Goal: Task Accomplishment & Management: Complete application form

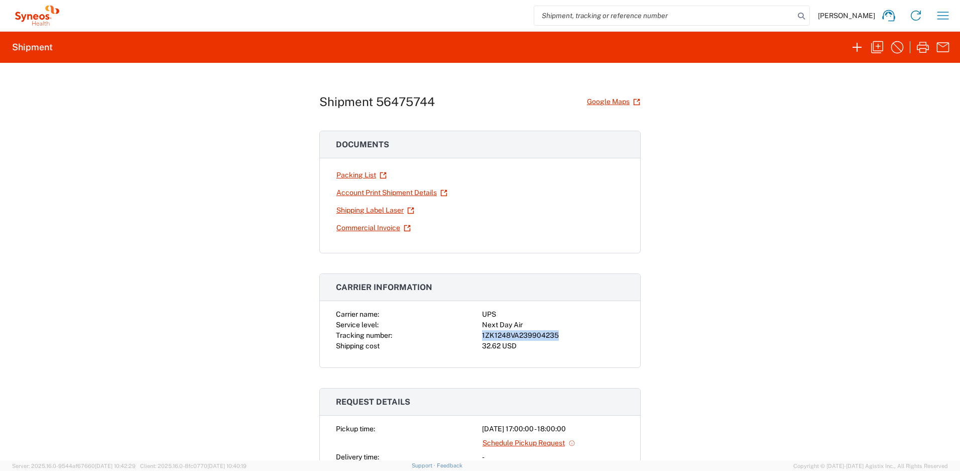
scroll to position [916, 0]
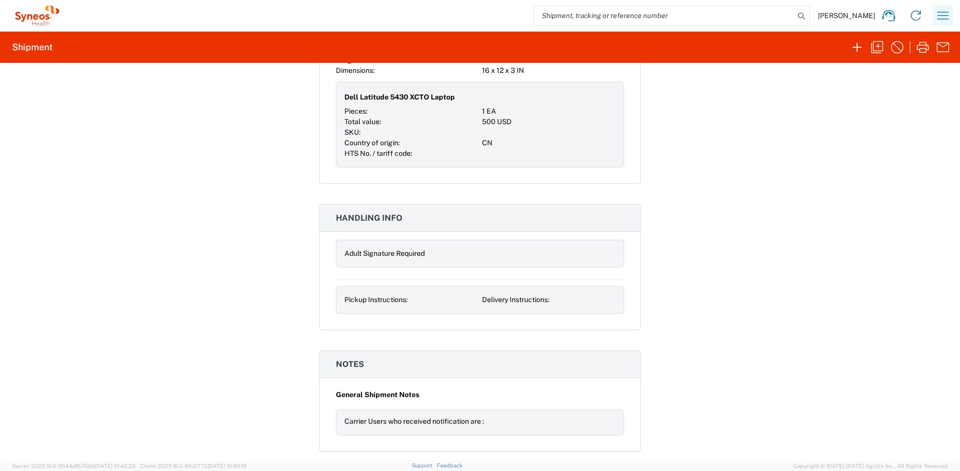
click at [940, 16] on icon "button" at bounding box center [943, 16] width 16 height 16
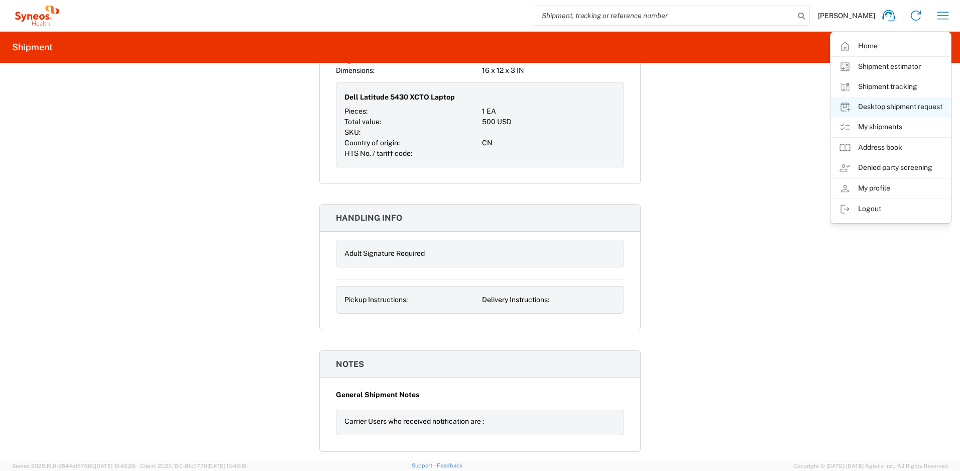
click at [884, 101] on link "Desktop shipment request" at bounding box center [891, 107] width 120 height 20
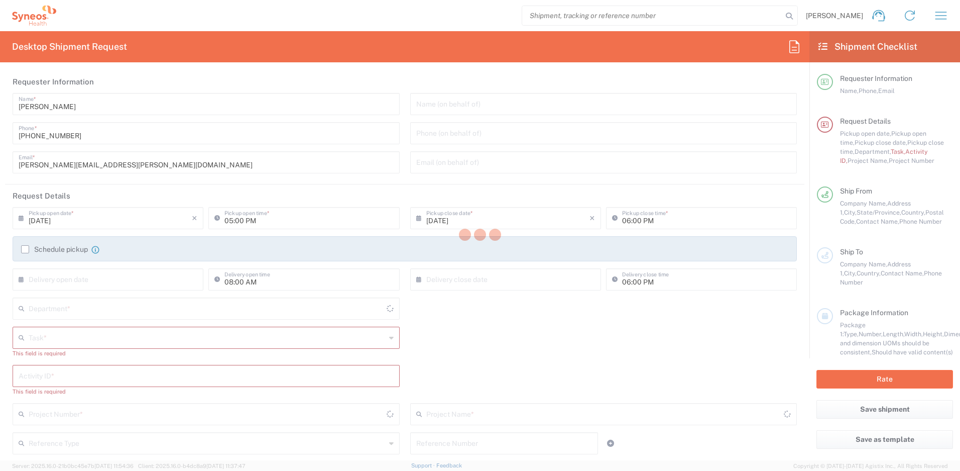
type input "New Jersey"
type input "United States"
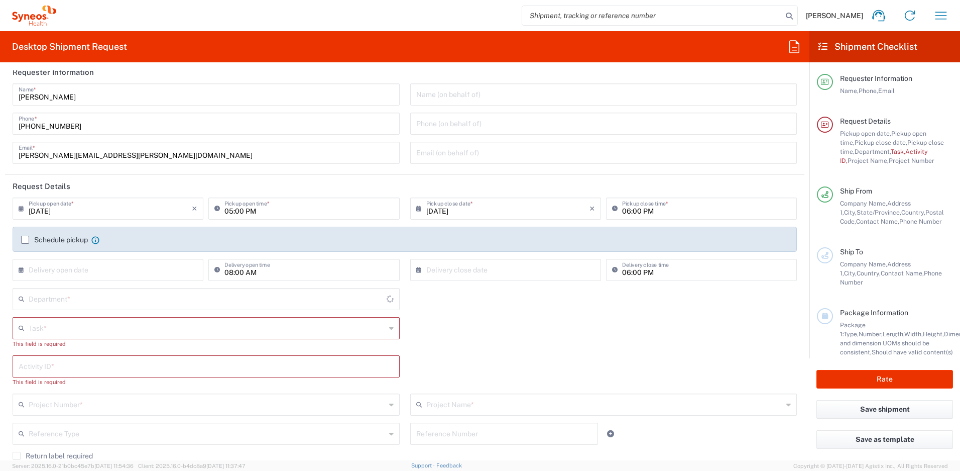
scroll to position [47, 0]
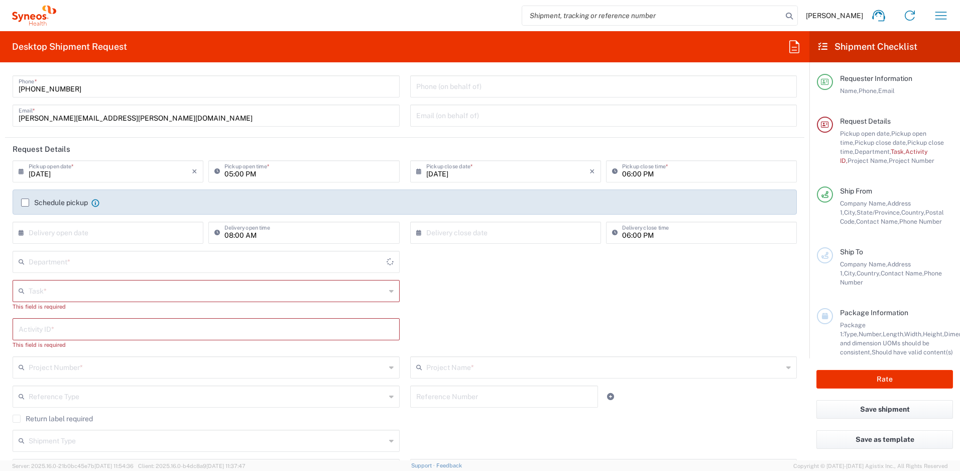
type input "4510"
type input "Syneos Health, LLC-Morrisville NC US"
click at [68, 289] on input "text" at bounding box center [207, 290] width 357 height 18
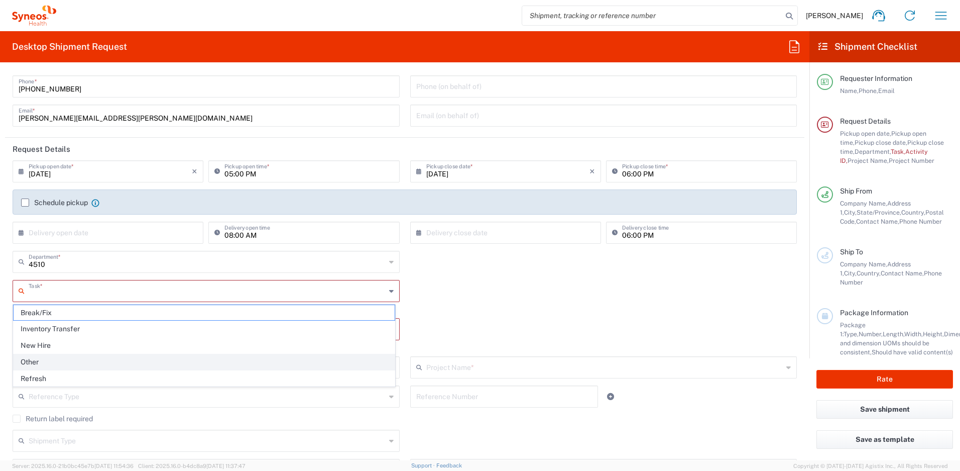
click at [57, 359] on span "Other" at bounding box center [204, 362] width 381 height 16
type input "Other"
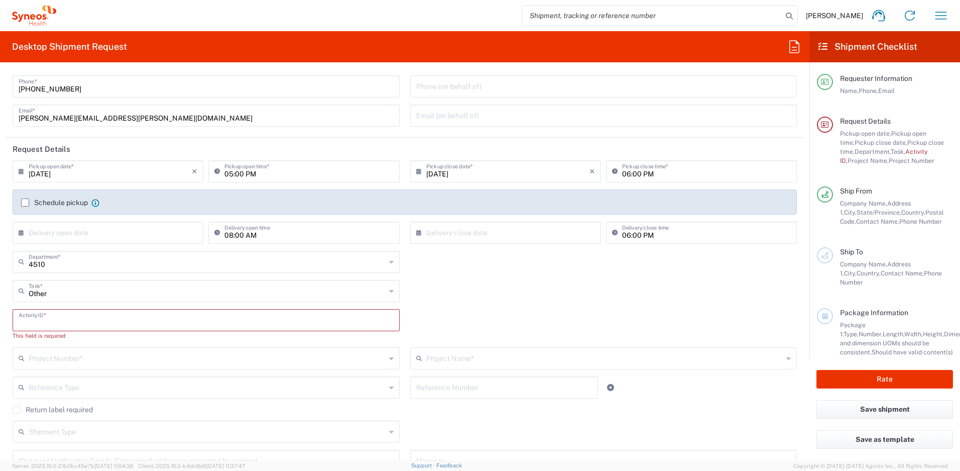
click at [64, 321] on input "text" at bounding box center [206, 319] width 375 height 18
paste input "INC2623274"
type input "INC2623274"
click at [78, 350] on input "text" at bounding box center [207, 348] width 357 height 18
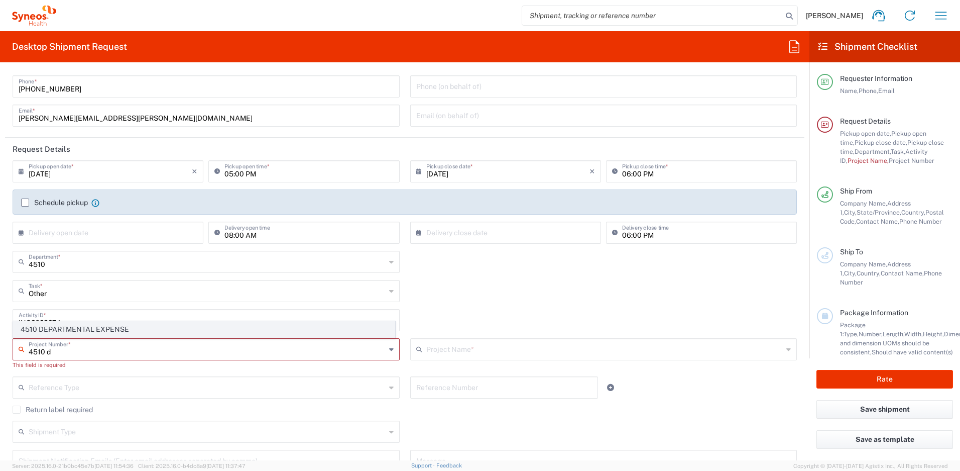
click at [95, 331] on span "4510 DEPARTMENTAL EXPENSE" at bounding box center [204, 329] width 381 height 16
type input "4510 DEPARTMENTAL EXPENSE"
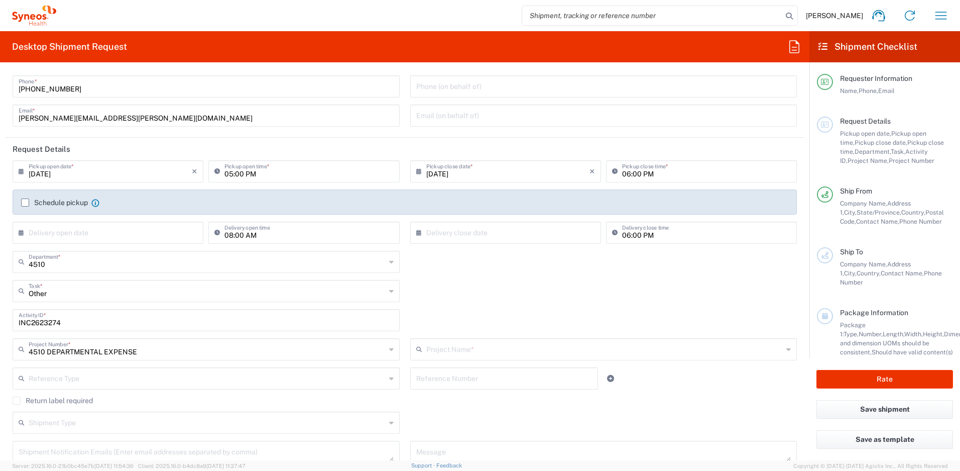
type input "4510 DEPARTMENTAL EXPENSE"
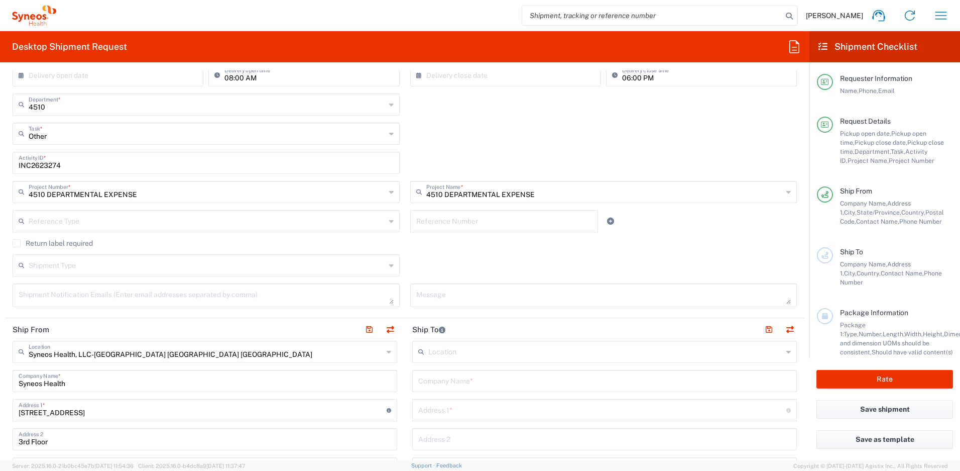
scroll to position [250, 0]
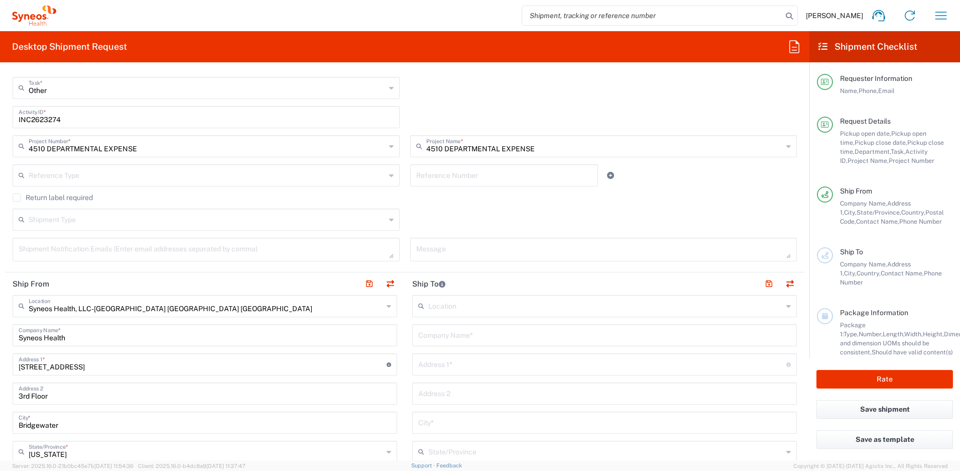
click at [444, 342] on input "text" at bounding box center [604, 334] width 373 height 18
drag, startPoint x: 487, startPoint y: 339, endPoint x: 317, endPoint y: 305, distance: 173.5
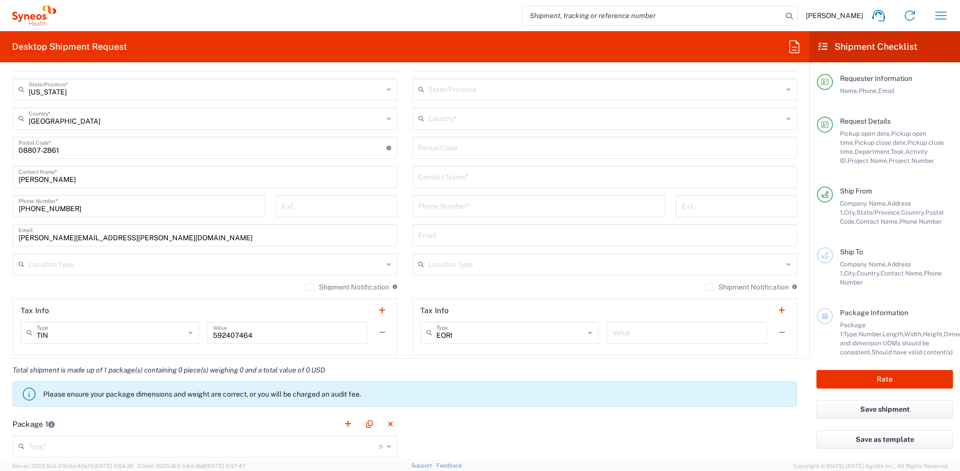
scroll to position [592, 0]
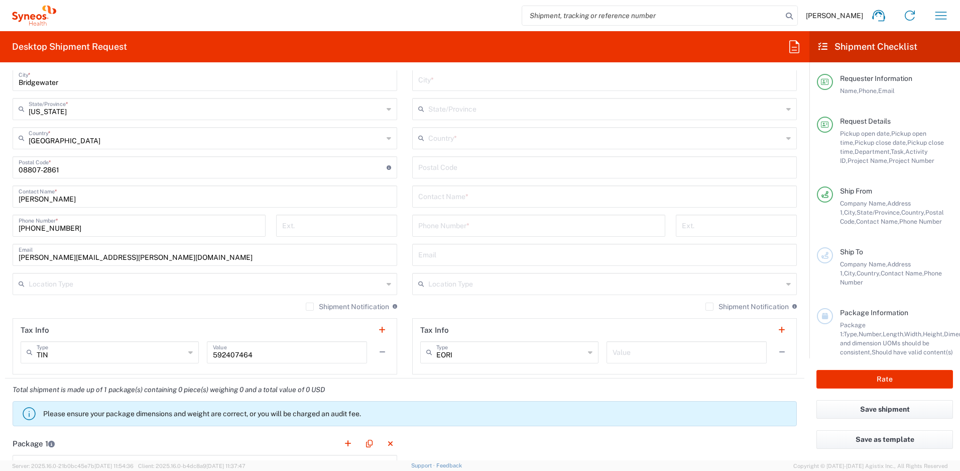
type input "Kristen Ingerto"
click at [466, 204] on input "text" at bounding box center [604, 196] width 373 height 18
paste input "Kristen Ingerto"
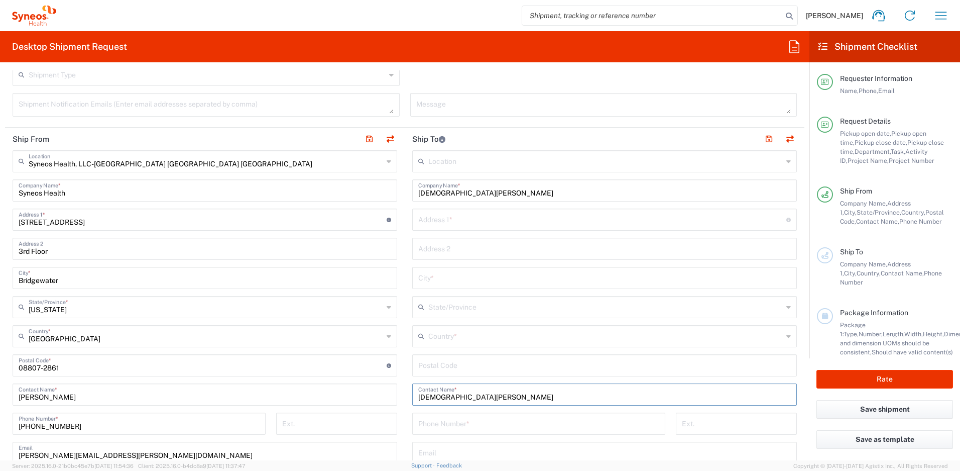
scroll to position [384, 0]
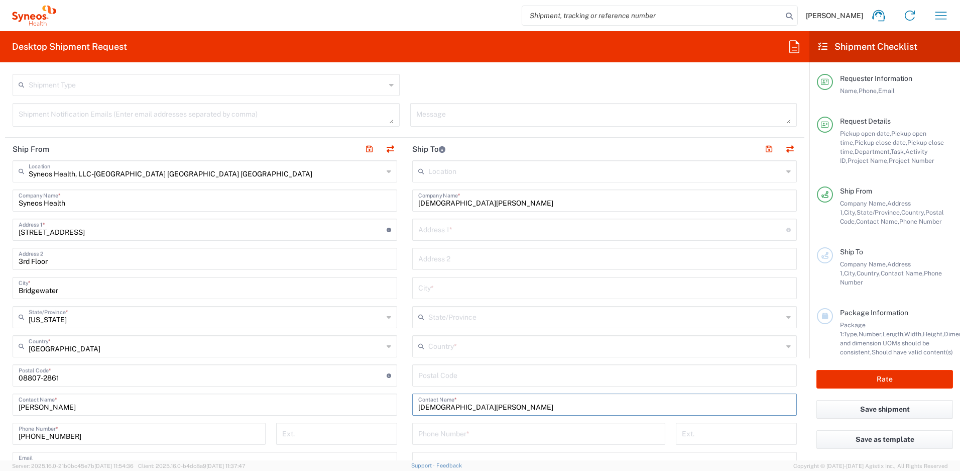
type input "Kristen Ingerto"
click at [419, 225] on input "text" at bounding box center [602, 229] width 368 height 18
click at [456, 231] on input "text" at bounding box center [602, 229] width 368 height 18
paste input "4 Arthur Glick Blvd"
type input "4 Arthur Glick Blvd"
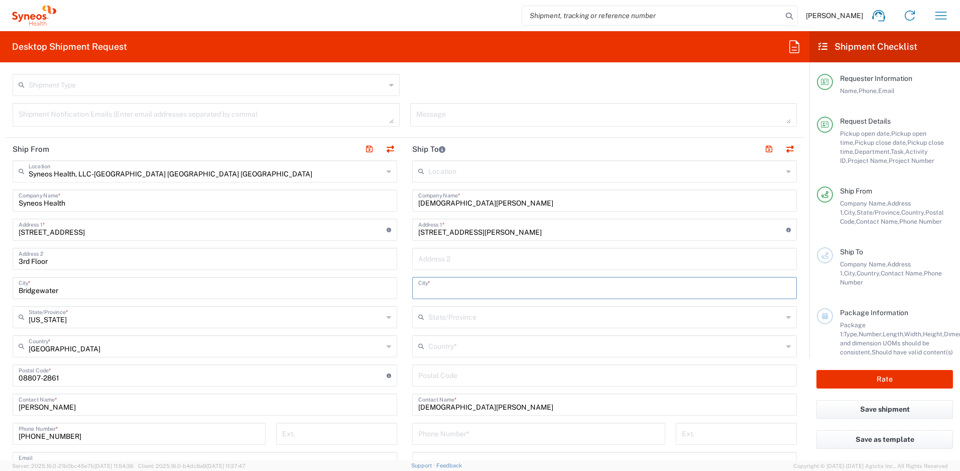
click at [438, 282] on input "text" at bounding box center [604, 287] width 373 height 18
paste input "Franklin Park"
type input "Franklin Park"
click at [435, 319] on input "text" at bounding box center [605, 316] width 355 height 18
type input "new j"
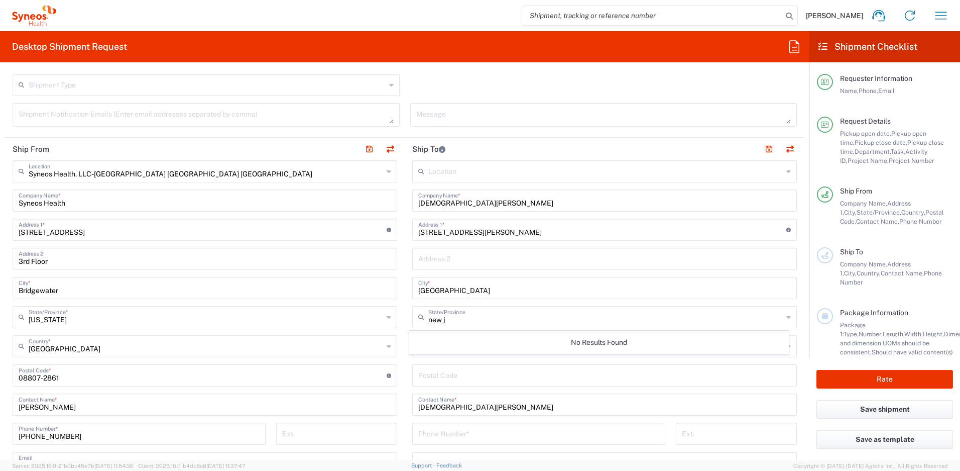
click at [431, 363] on div "Location Addison Whitney LLC-Morrisvile NC US Barcelona-Syneos Health BioSector…" at bounding box center [604, 371] width 385 height 422
click at [448, 347] on input "text" at bounding box center [605, 345] width 355 height 18
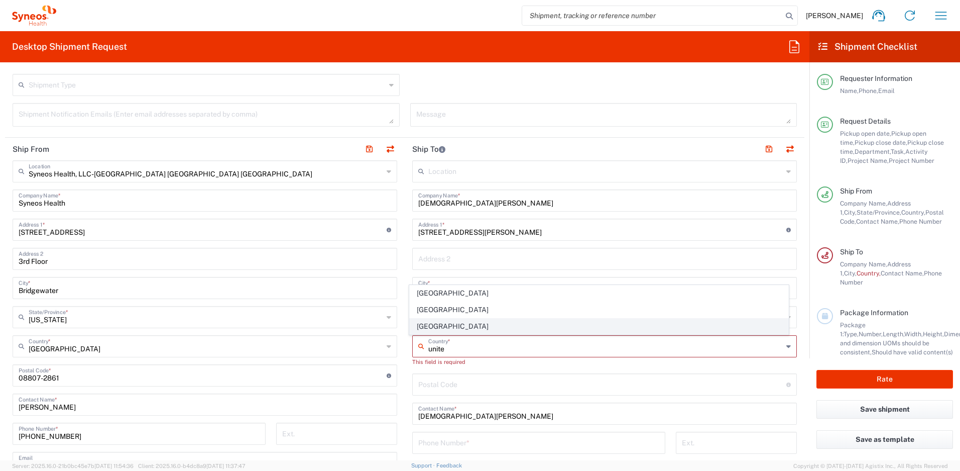
click at [439, 328] on span "United States" at bounding box center [599, 326] width 379 height 16
type input "United States"
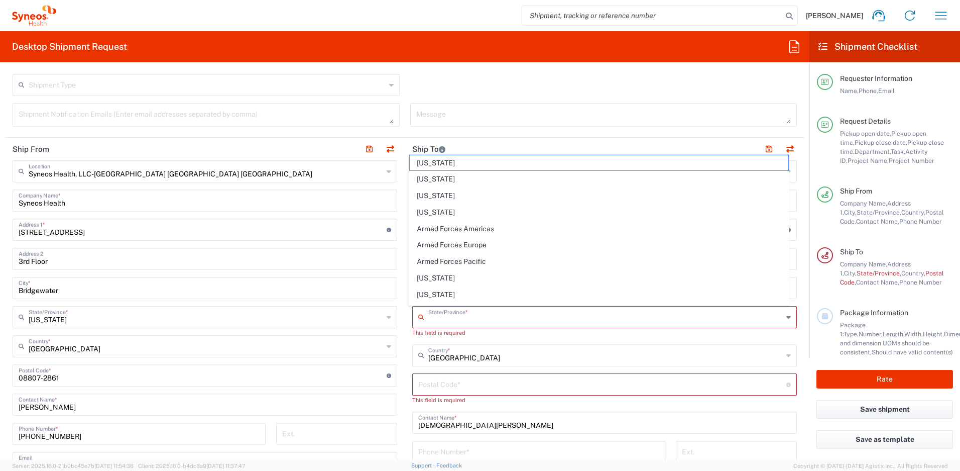
click at [440, 313] on input "text" at bounding box center [605, 316] width 355 height 18
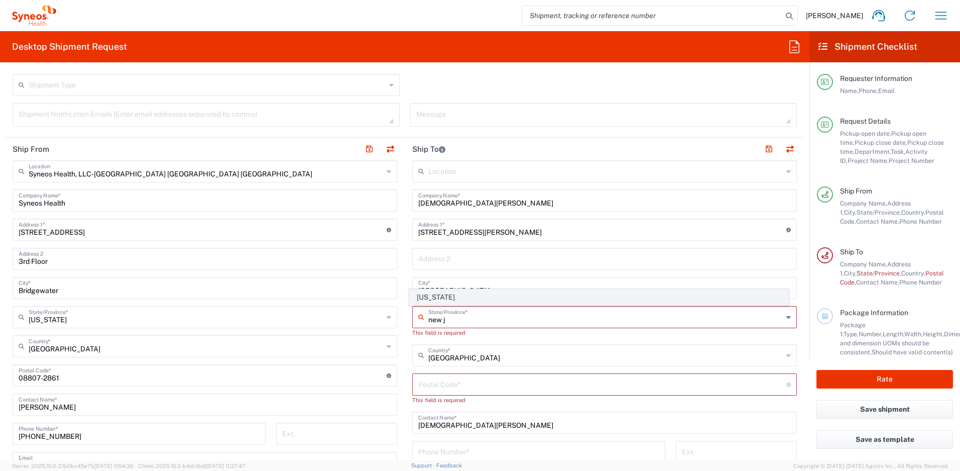
click at [444, 300] on span "New Jersey" at bounding box center [599, 297] width 379 height 16
type input "New Jersey"
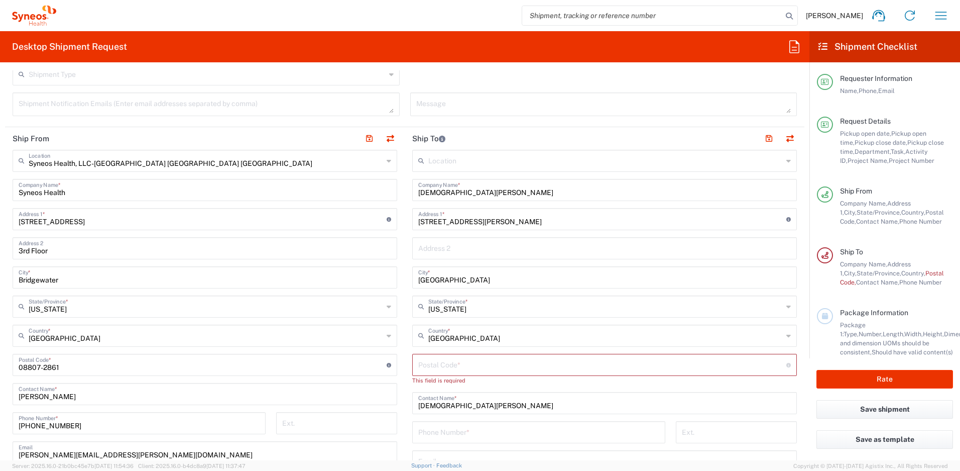
scroll to position [396, 0]
click at [448, 360] on input "undefined" at bounding box center [602, 363] width 368 height 18
paste input "08823"
type input "08823"
click at [451, 415] on input "tel" at bounding box center [538, 421] width 241 height 18
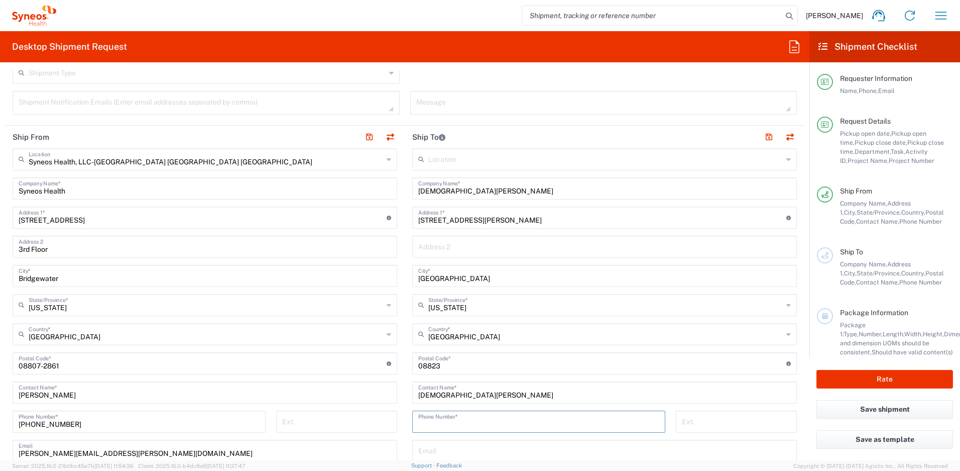
paste input "732-652-2665"
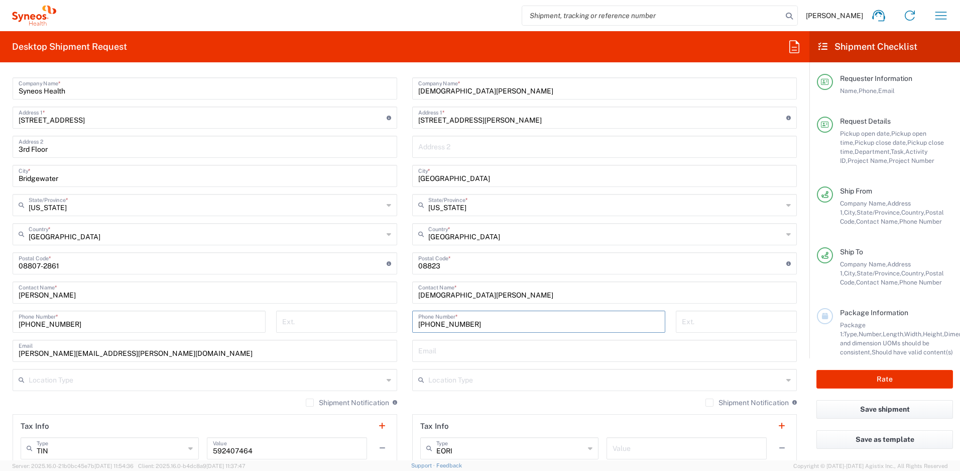
scroll to position [497, 0]
type input "732-652-2665"
click at [439, 348] on input "text" at bounding box center [604, 349] width 373 height 18
paste input "kristen.ingerto@syneoshealth.com"
type input "kristen.ingerto@syneoshealth.com"
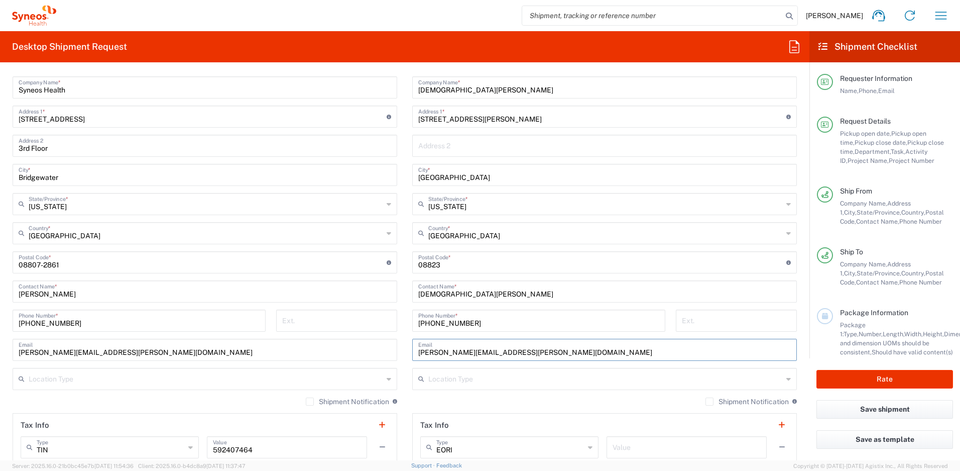
drag, startPoint x: 702, startPoint y: 403, endPoint x: 694, endPoint y: 405, distance: 7.7
click at [706, 403] on label "Shipment Notification" at bounding box center [747, 401] width 83 height 8
click at [710, 401] on input "Shipment Notification" at bounding box center [710, 401] width 0 height 0
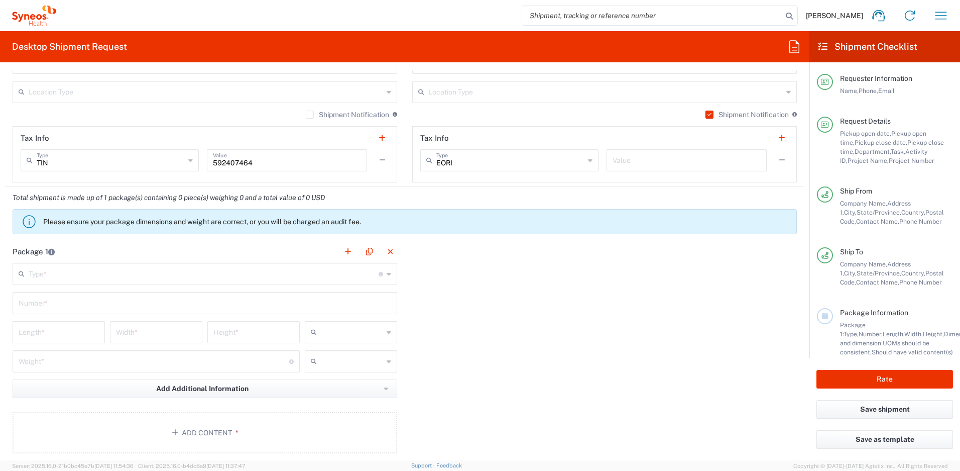
scroll to position [786, 0]
click at [151, 270] on input "text" at bounding box center [204, 271] width 350 height 18
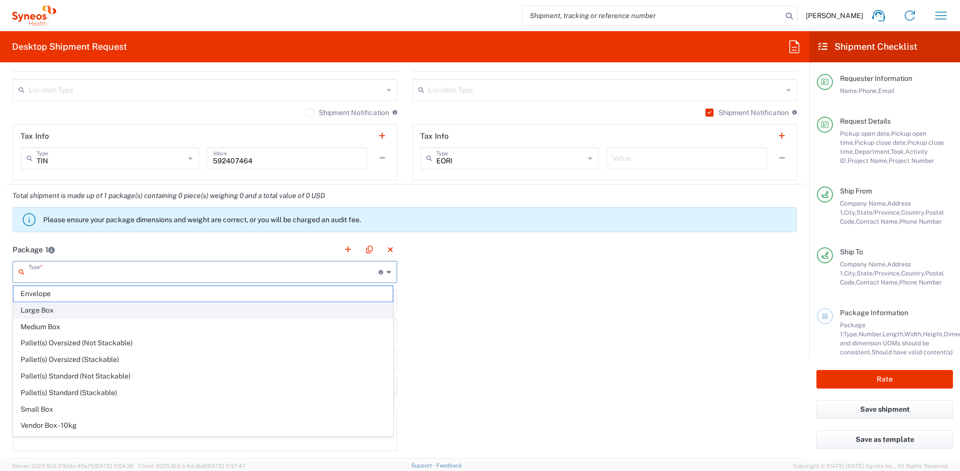
click at [76, 307] on span "Large Box" at bounding box center [203, 310] width 379 height 16
type input "Large Box"
type input "17.5"
type input "12.5"
type input "3"
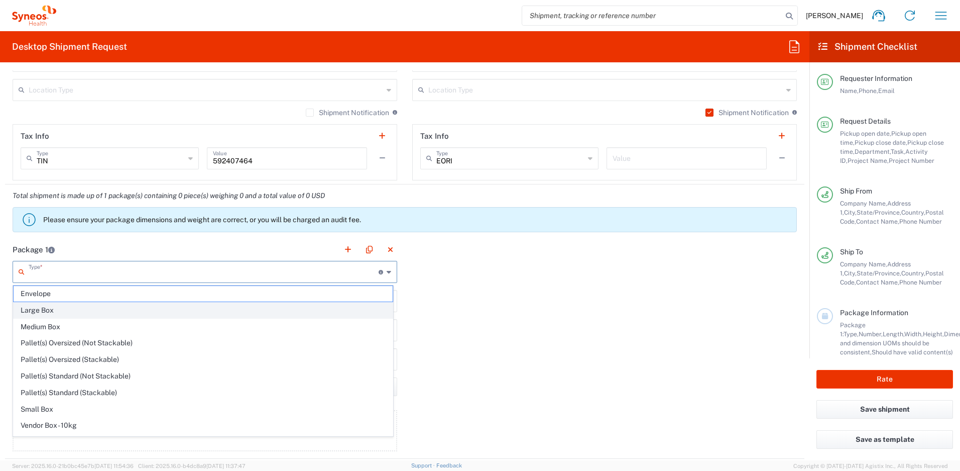
type input "in"
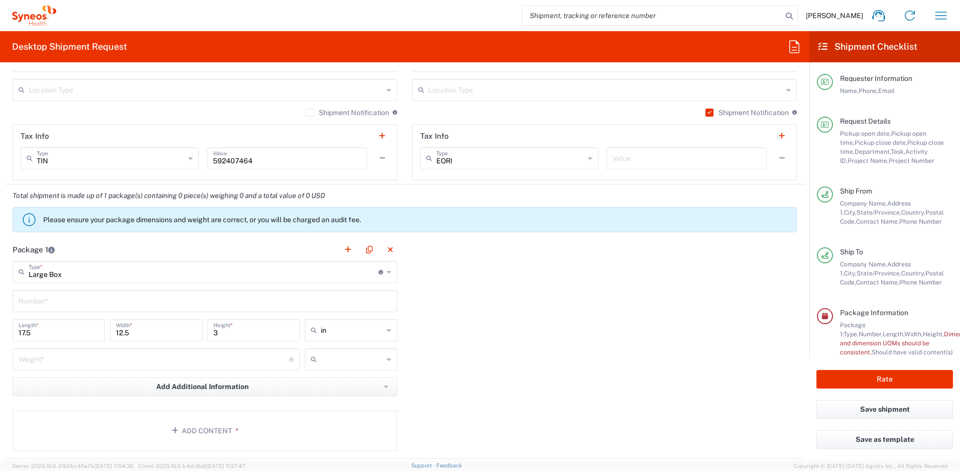
click at [77, 357] on input "number" at bounding box center [154, 359] width 271 height 18
type input "1"
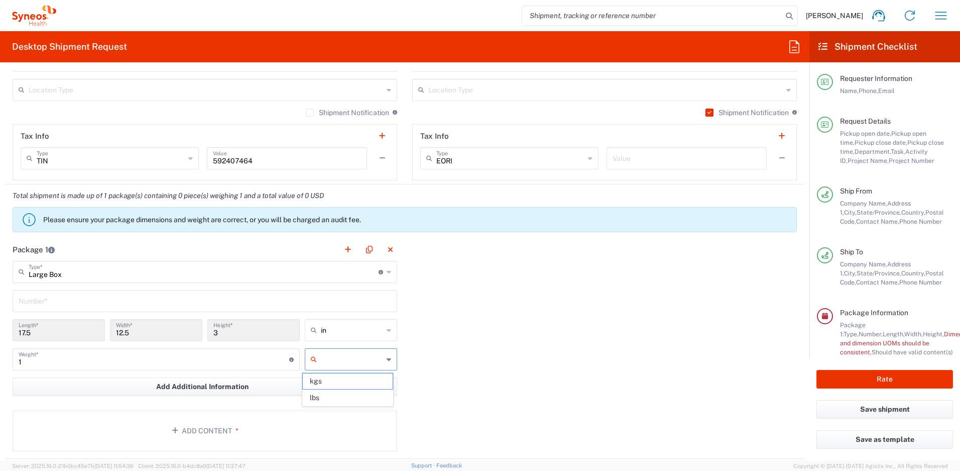
click at [338, 359] on input "text" at bounding box center [352, 359] width 62 height 16
drag, startPoint x: 325, startPoint y: 396, endPoint x: 275, endPoint y: 410, distance: 52.2
click at [325, 396] on span "lbs" at bounding box center [347, 398] width 89 height 16
type input "lbs"
click at [254, 424] on button "Add Content *" at bounding box center [205, 430] width 385 height 41
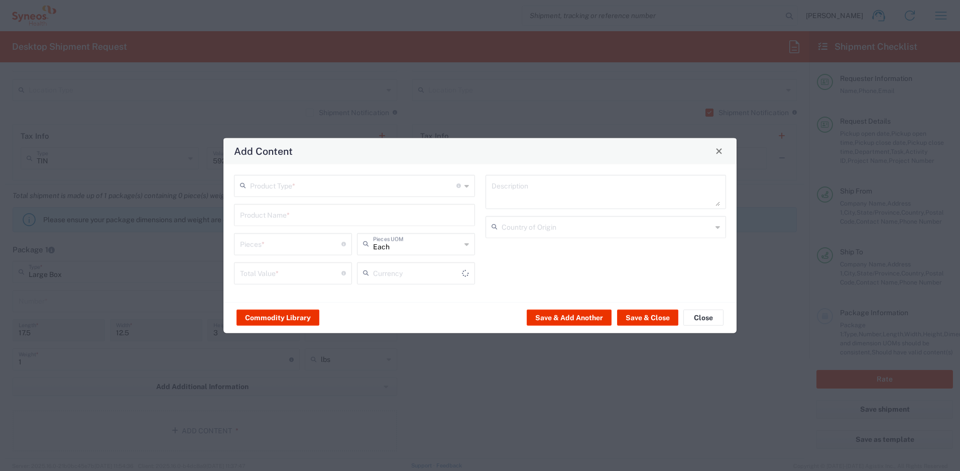
type input "US Dollar"
click at [342, 184] on input "text" at bounding box center [353, 185] width 206 height 18
click at [301, 220] on span "General Commodity" at bounding box center [354, 224] width 239 height 16
type input "General Commodity"
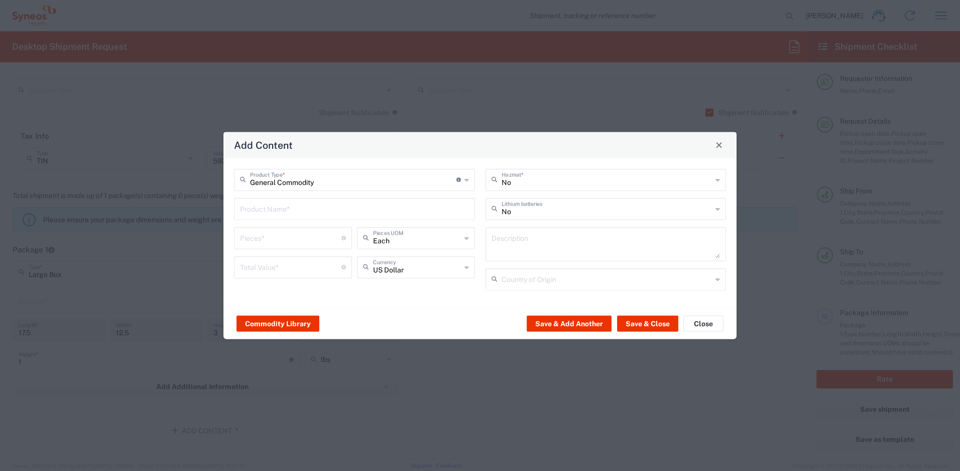
click at [291, 213] on input "text" at bounding box center [354, 208] width 229 height 18
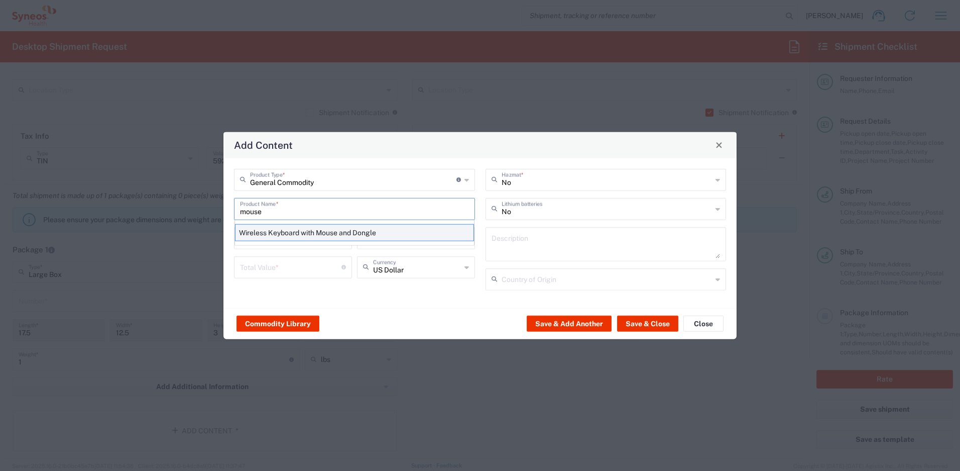
click at [288, 230] on div "Wireless Keyboard with Mouse and Dongle" at bounding box center [354, 231] width 239 height 17
type input "Wireless Keyboard with Mouse and Dongle"
type input "1"
type textarea "Wireless Keyboard with Mouse and Dongle"
type input "China"
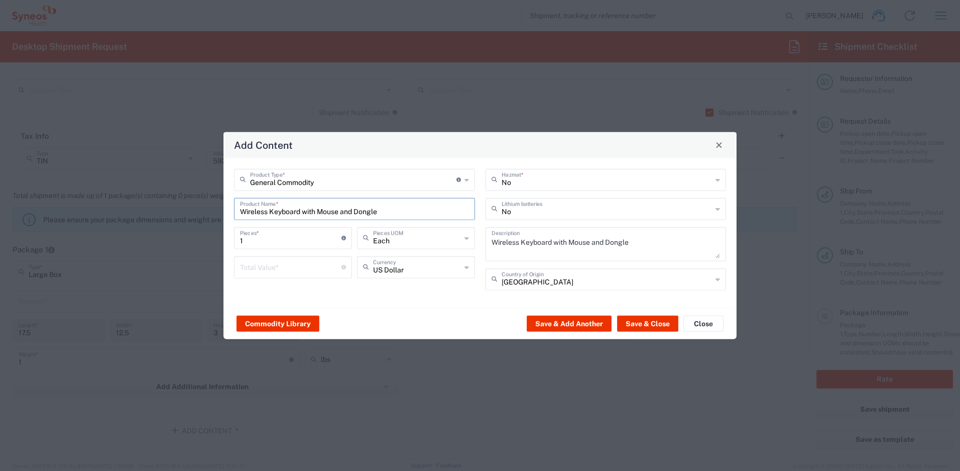
click at [273, 264] on input "number" at bounding box center [290, 266] width 101 height 18
type input "70"
click at [648, 324] on button "Save & Close" at bounding box center [647, 323] width 61 height 16
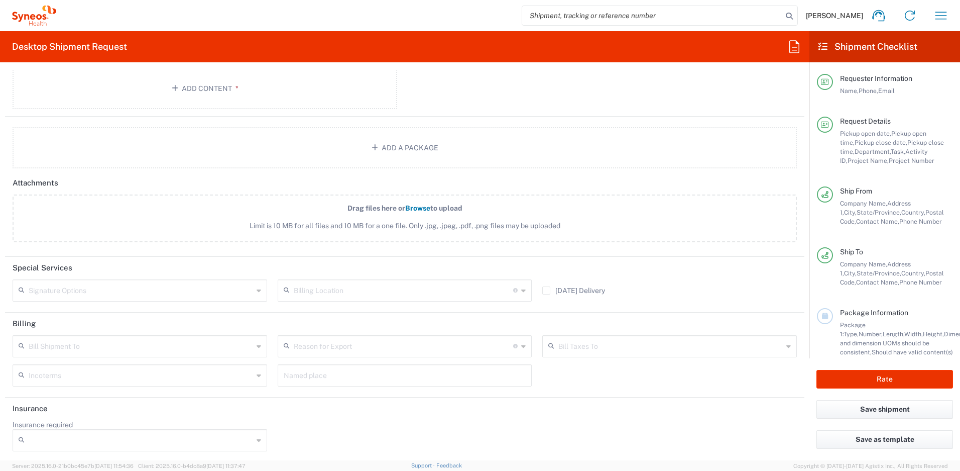
scroll to position [1189, 0]
click at [859, 384] on button "Rate" at bounding box center [885, 379] width 137 height 19
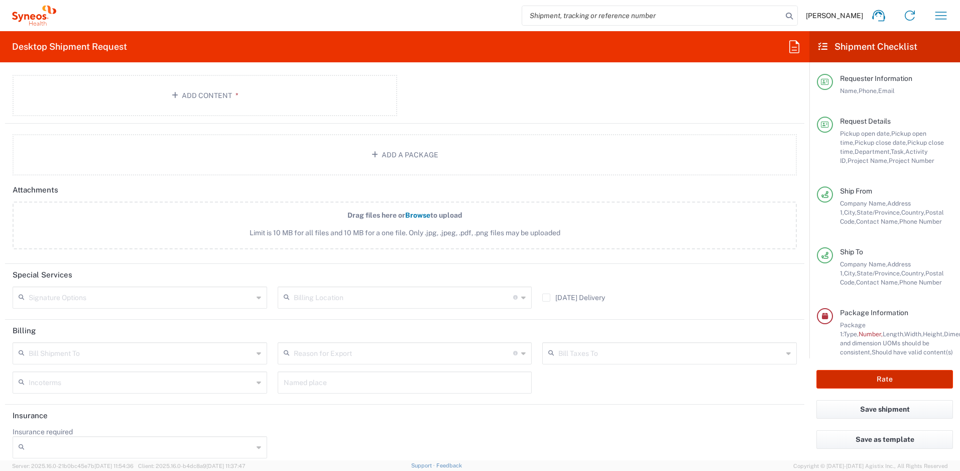
scroll to position [1198, 0]
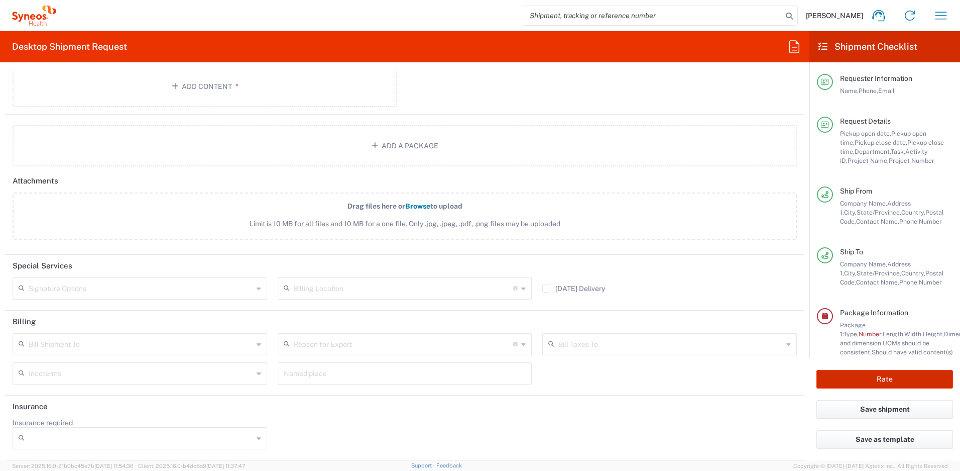
type input "4510 DEPARTMENTAL EXPENSE"
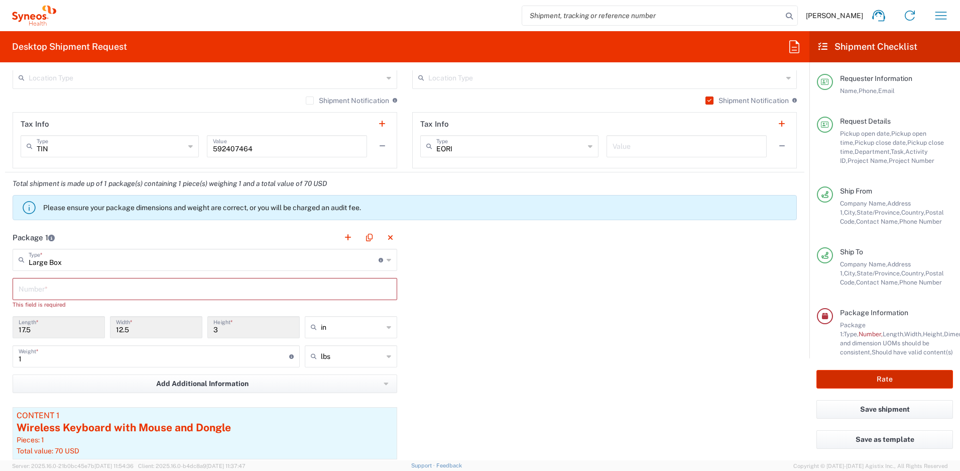
scroll to position [797, 0]
click at [121, 282] on input "text" at bounding box center [205, 289] width 373 height 18
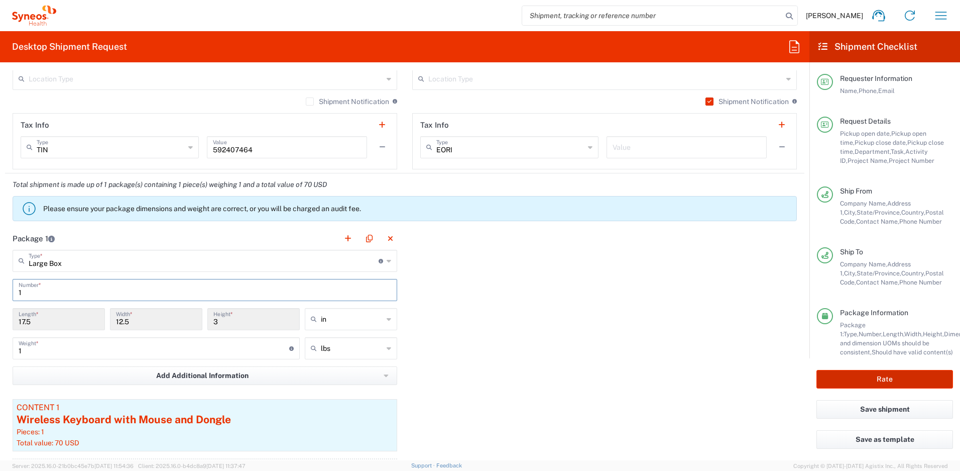
type input "1"
drag, startPoint x: 926, startPoint y: 385, endPoint x: 890, endPoint y: 377, distance: 36.6
click at [926, 385] on button "Rate" at bounding box center [885, 379] width 137 height 19
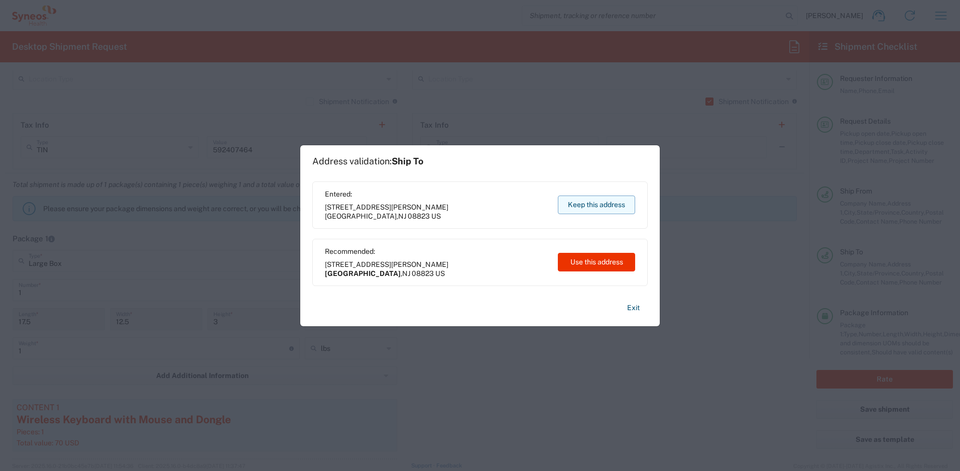
click at [583, 206] on button "Keep this address" at bounding box center [596, 204] width 77 height 19
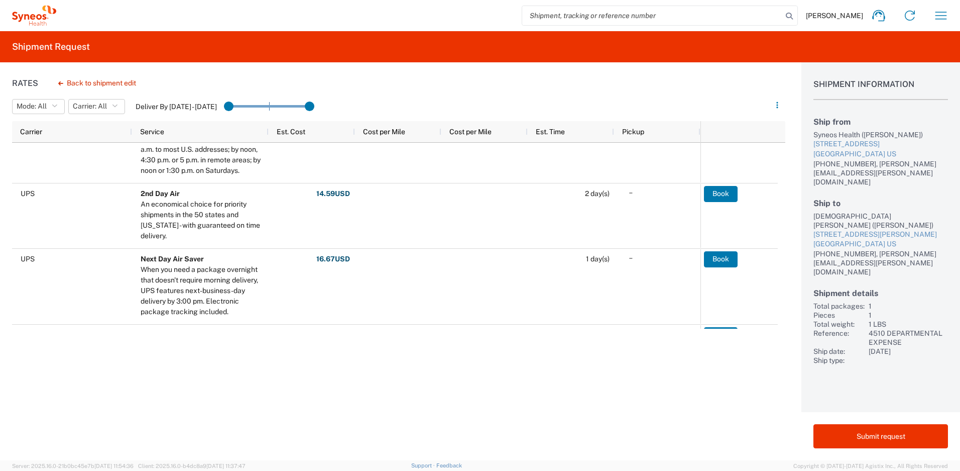
scroll to position [191, 0]
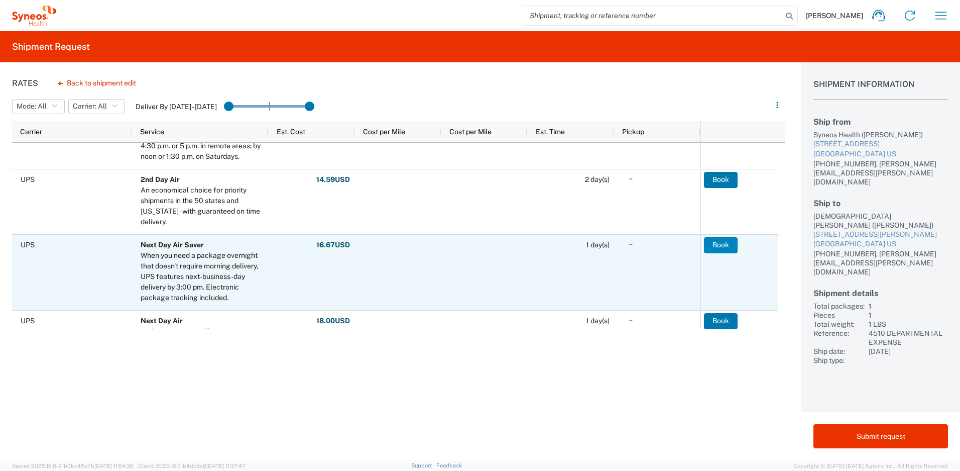
click at [713, 250] on button "Book" at bounding box center [721, 245] width 34 height 16
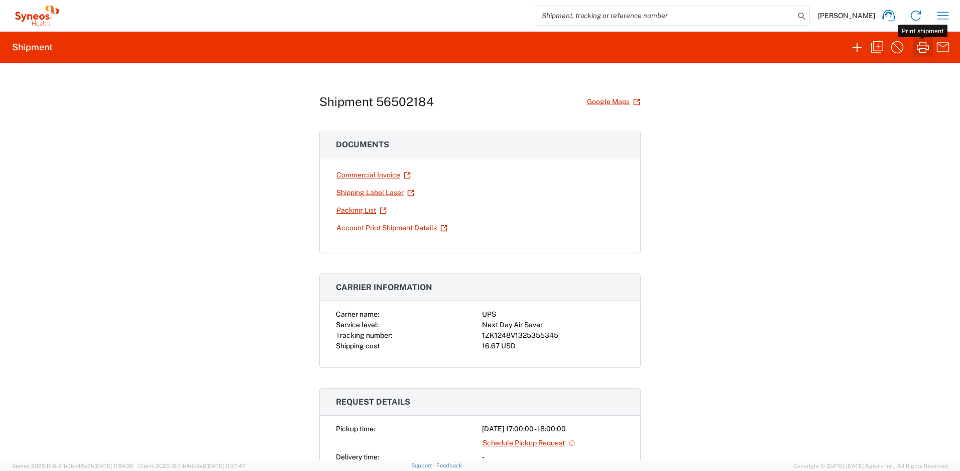
click at [924, 43] on icon "button" at bounding box center [923, 47] width 16 height 16
click at [480, 353] on div "Carrier name: UPS Service level: Next Day Air Saver Tracking number: 1ZK1248V13…" at bounding box center [480, 338] width 320 height 58
drag, startPoint x: 554, startPoint y: 333, endPoint x: 478, endPoint y: 334, distance: 75.8
click at [482, 334] on div "1ZK1248V1325355345" at bounding box center [553, 335] width 142 height 11
copy div "1ZK1248V1325355345"
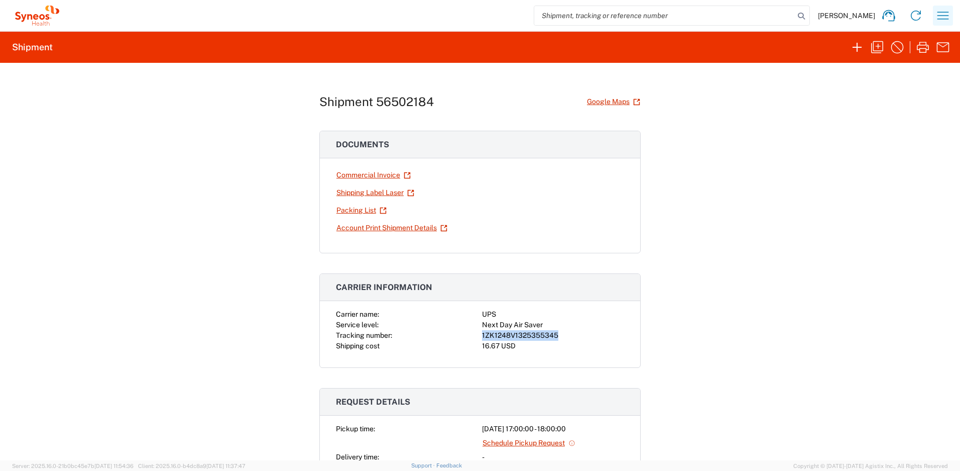
click at [944, 16] on icon "button" at bounding box center [944, 16] width 12 height 8
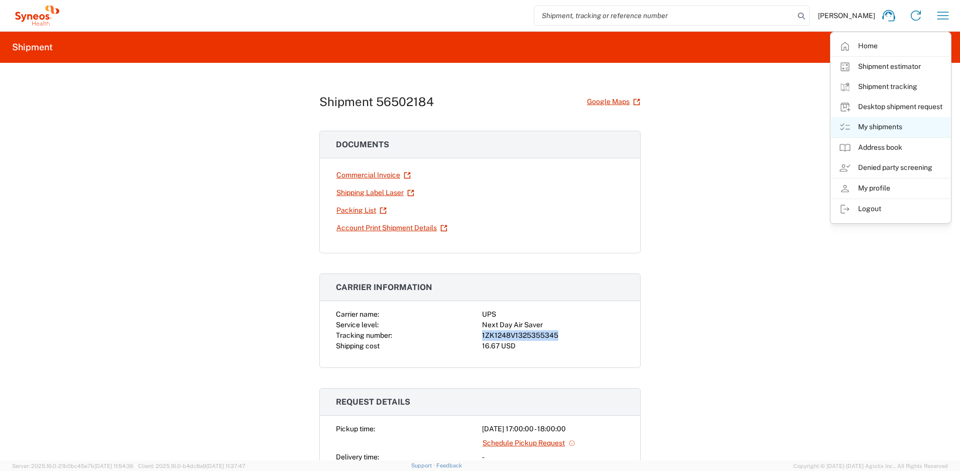
click at [888, 125] on link "My shipments" at bounding box center [891, 127] width 120 height 20
